Goal: Task Accomplishment & Management: Manage account settings

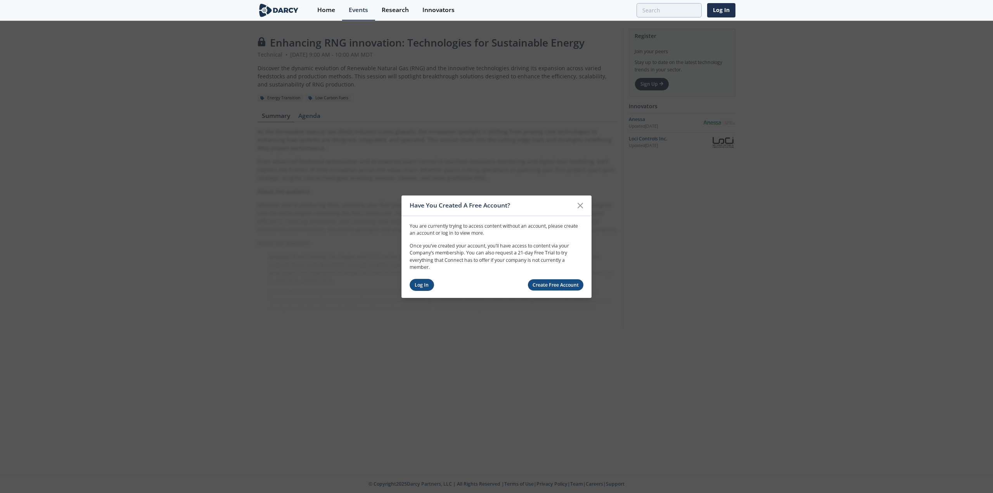
click at [421, 285] on link "Log In" at bounding box center [421, 285] width 24 height 12
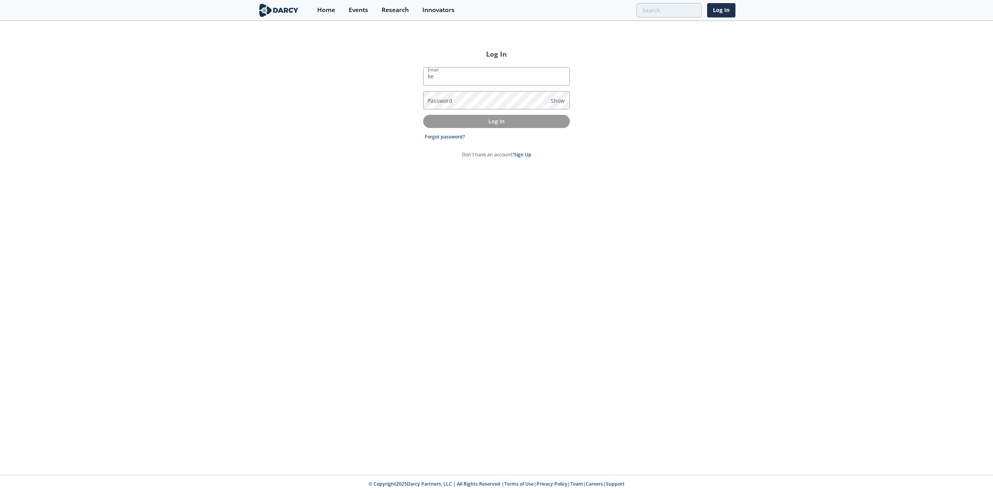
type input "[PERSON_NAME][EMAIL_ADDRESS][DOMAIN_NAME]"
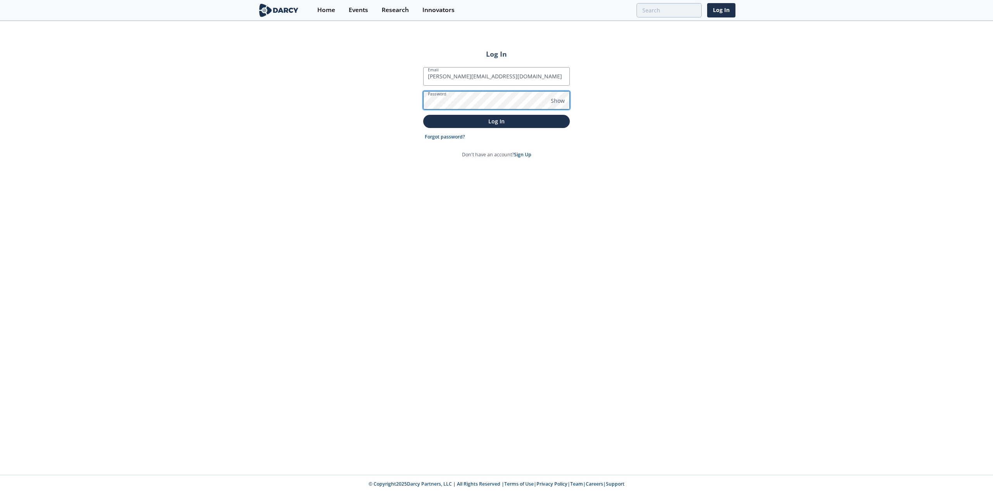
click at [423, 115] on button "Log In" at bounding box center [496, 121] width 147 height 13
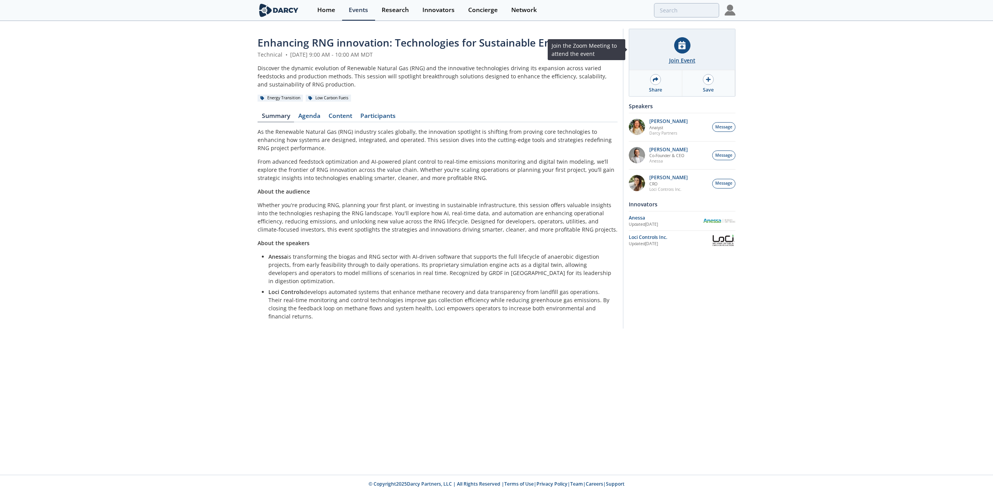
click at [681, 44] on icon at bounding box center [681, 45] width 7 height 8
